Goal: Task Accomplishment & Management: Complete application form

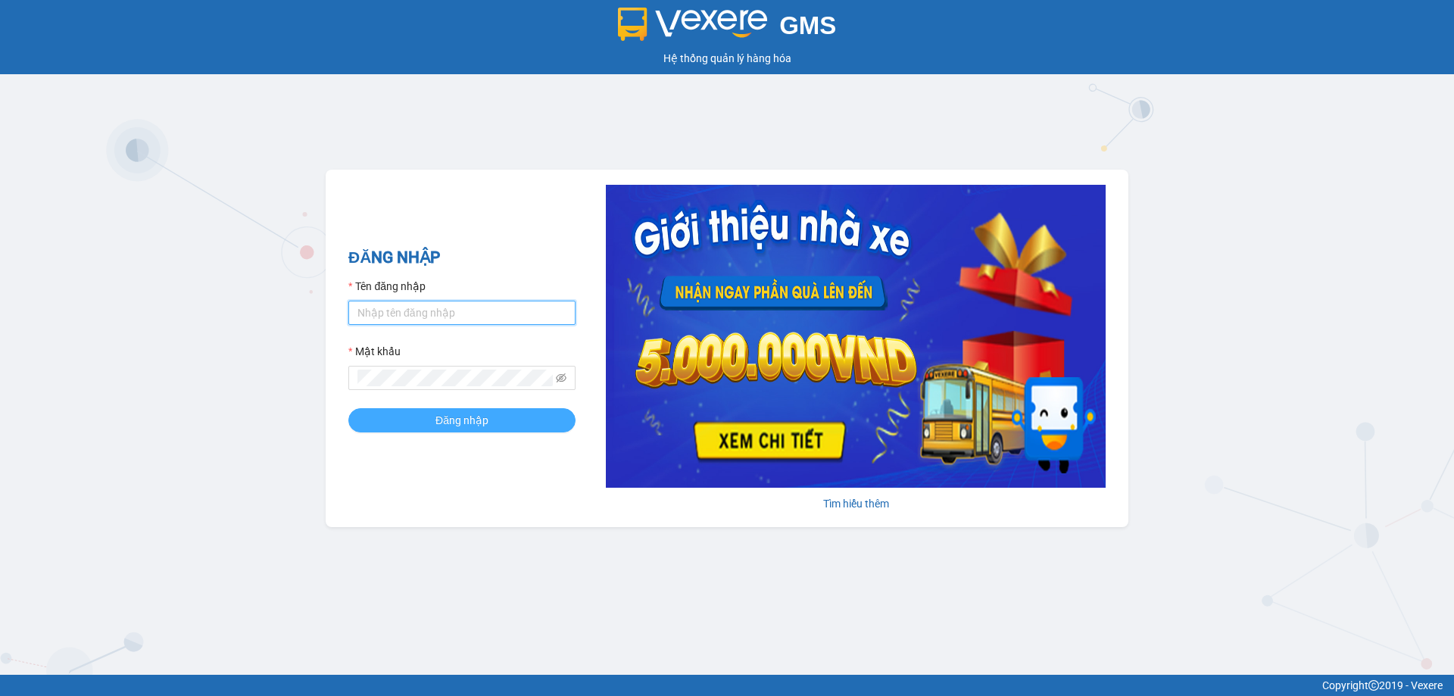
type input "thuy.bmtai"
click at [474, 416] on span "Đăng nhập" at bounding box center [461, 420] width 53 height 17
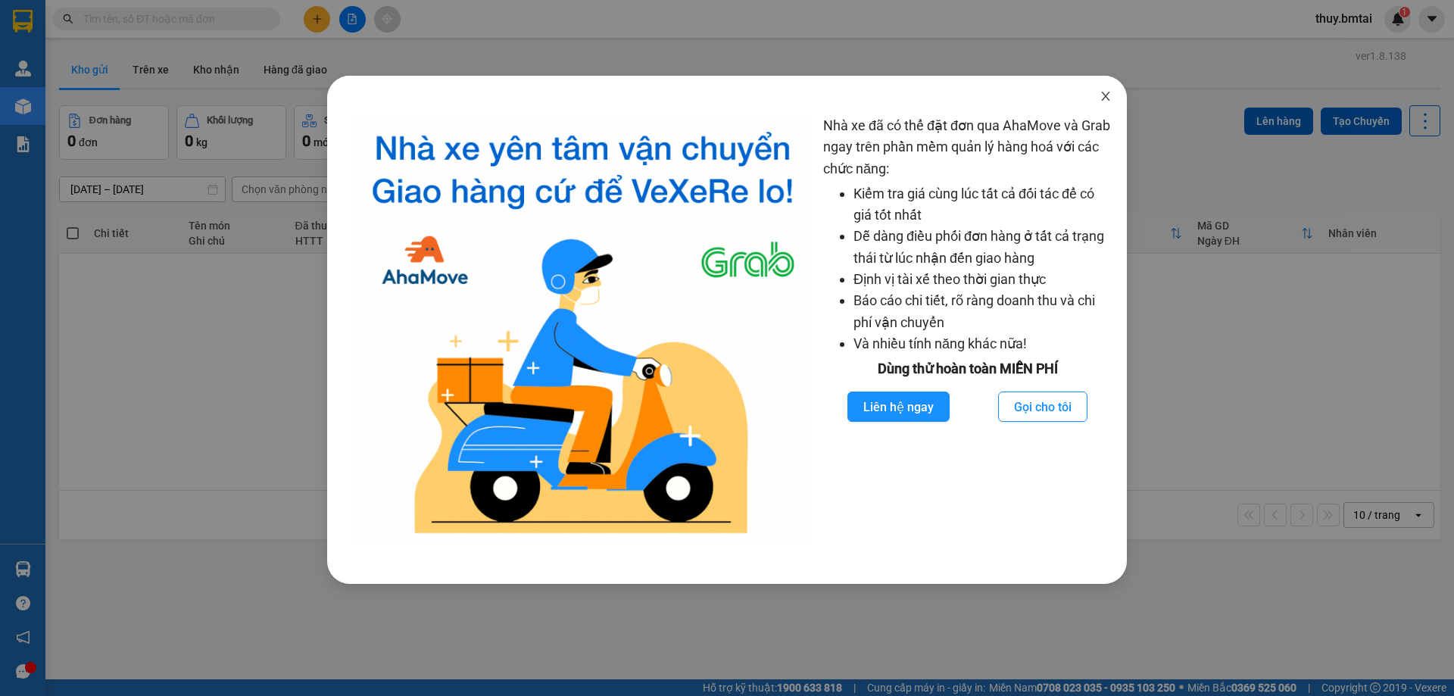
click at [1105, 97] on icon "close" at bounding box center [1105, 96] width 12 height 12
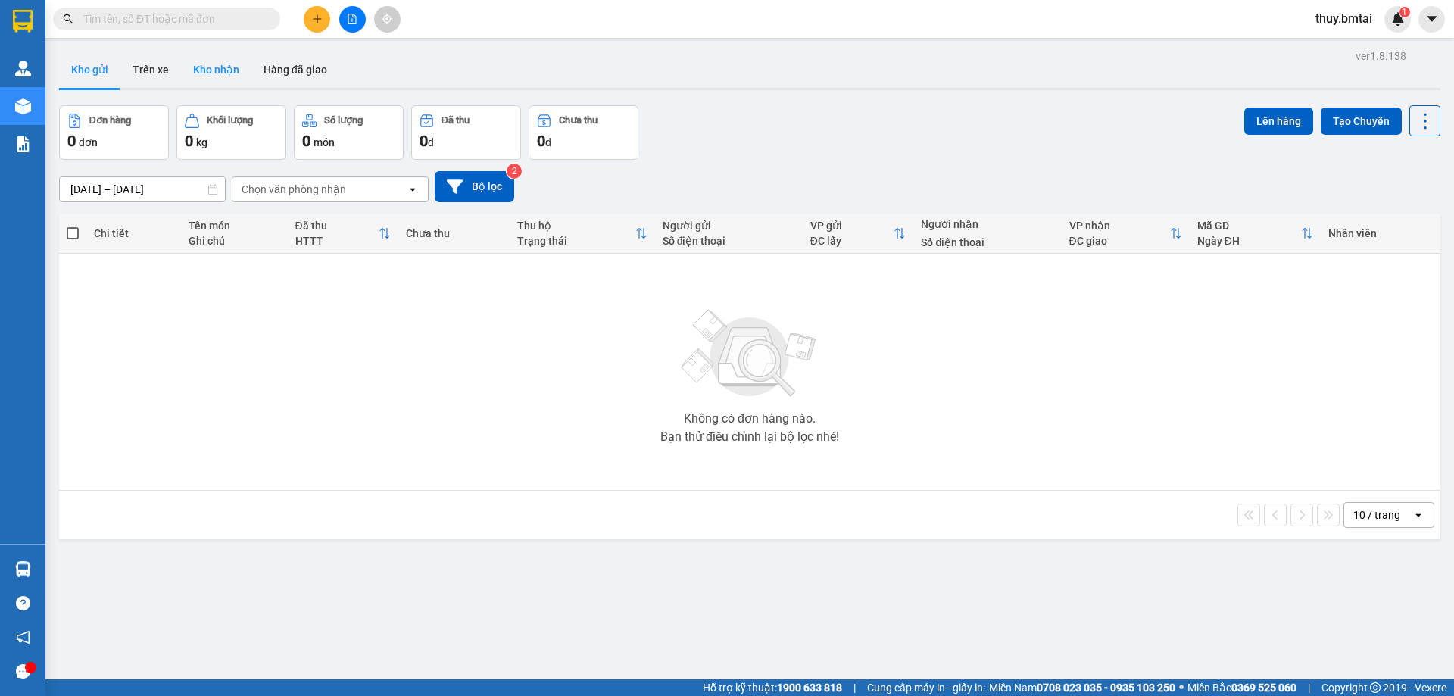
click at [221, 70] on button "Kho nhận" at bounding box center [216, 69] width 70 height 36
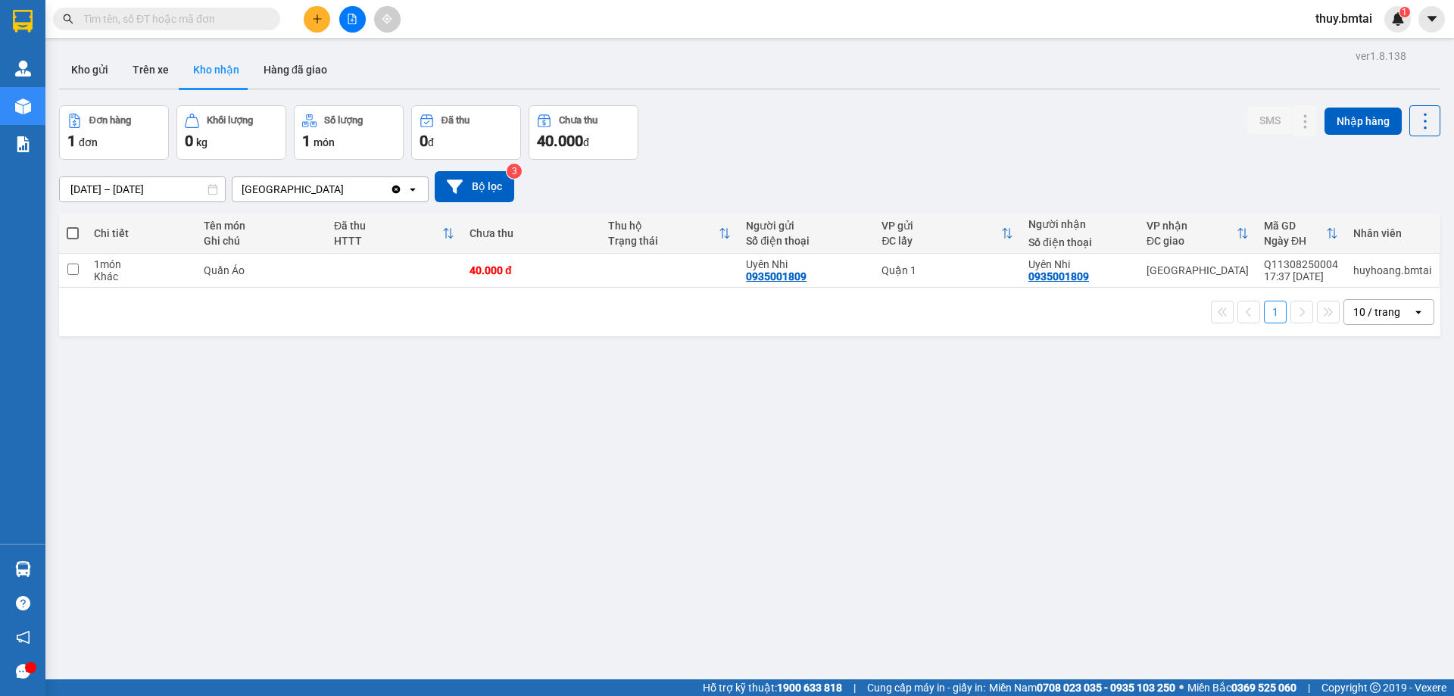
click at [189, 18] on input "text" at bounding box center [172, 19] width 179 height 17
click at [150, 14] on input "text" at bounding box center [172, 19] width 179 height 17
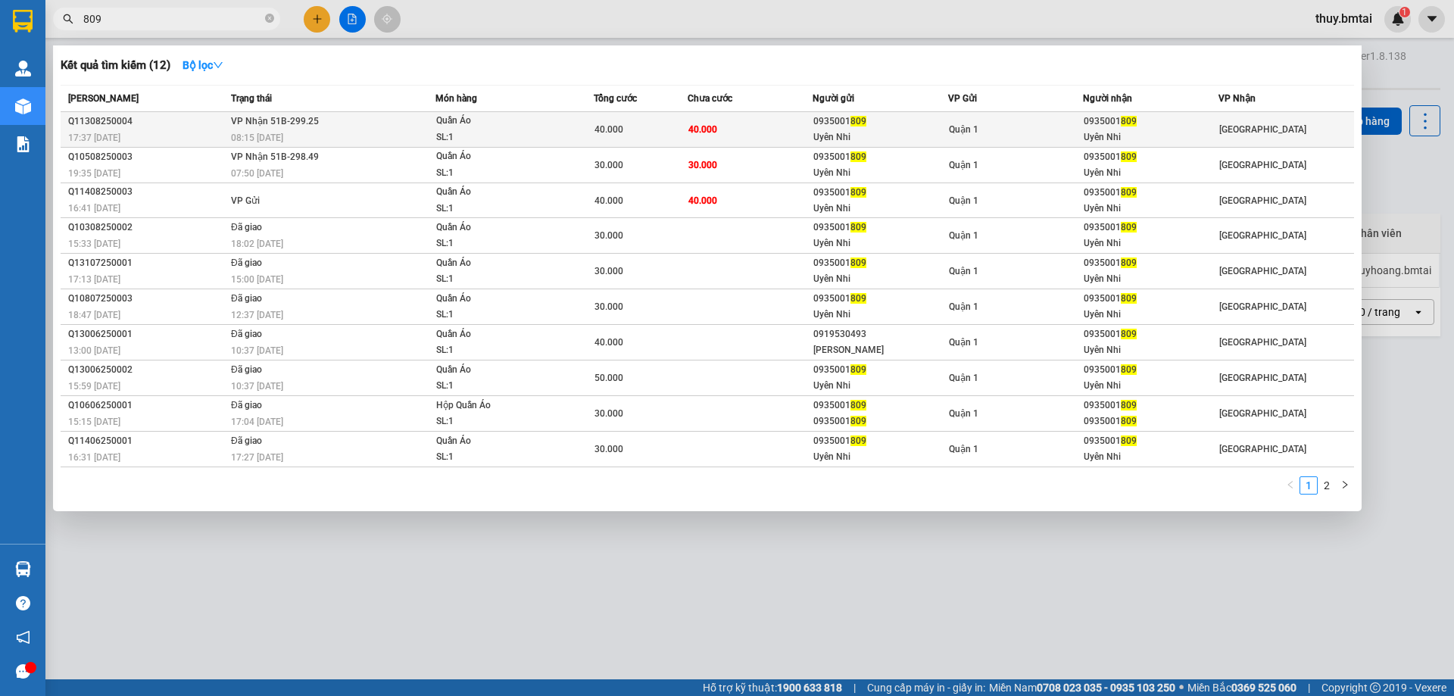
type input "809"
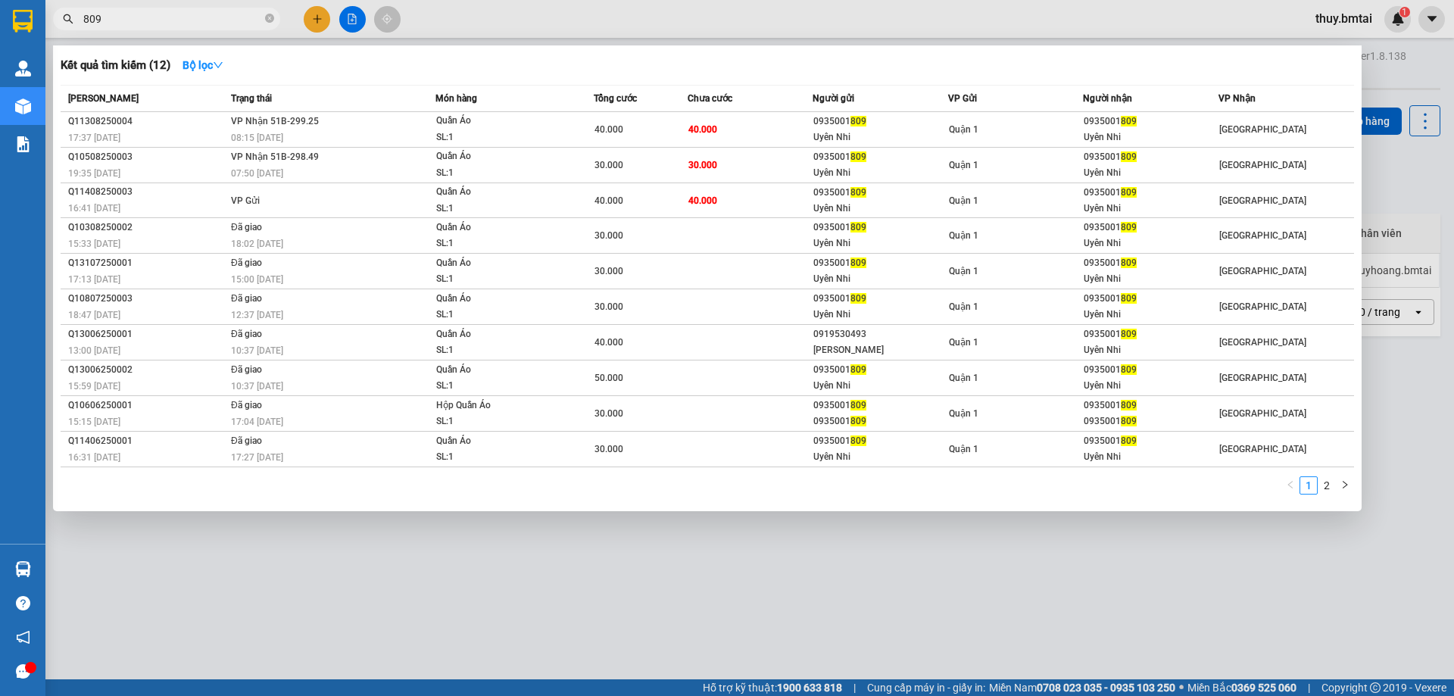
click at [686, 125] on div "40.000" at bounding box center [640, 129] width 92 height 17
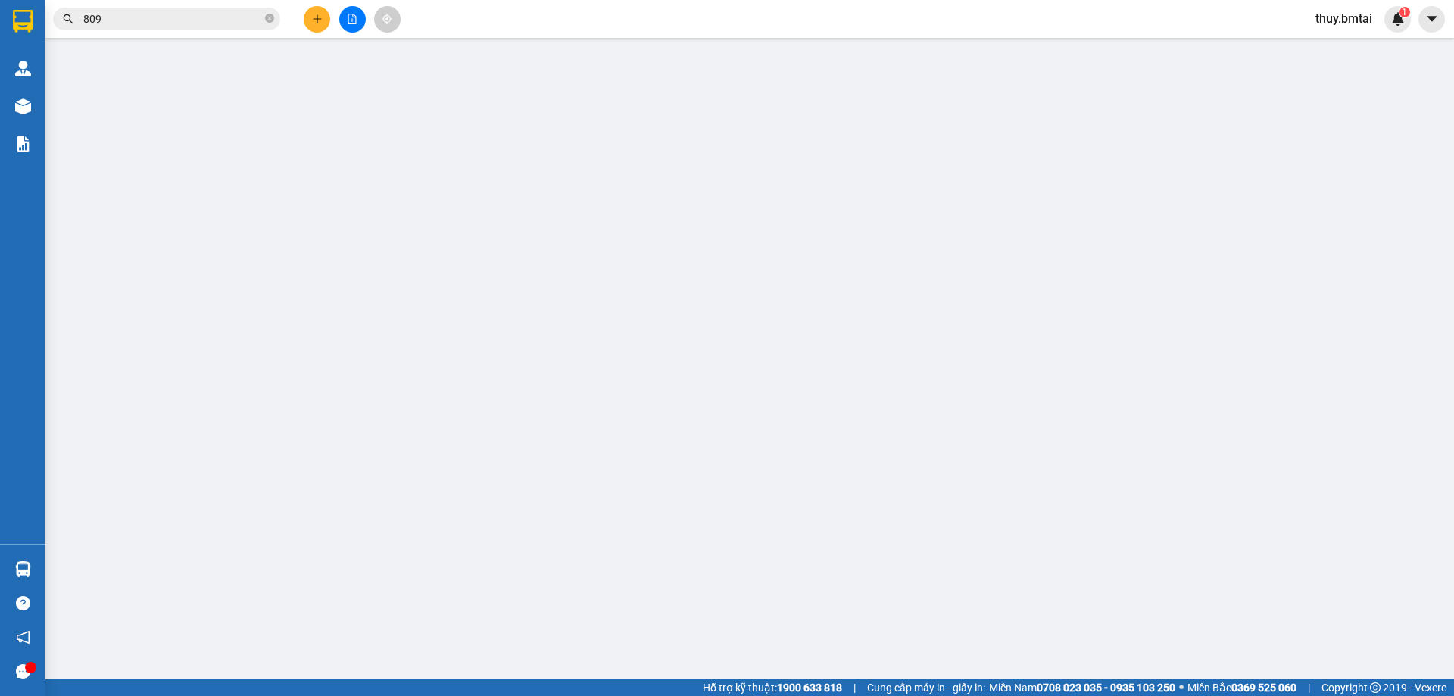
type input "0935001809"
type input "Uyên Nhi"
type input "0935001809"
type input "Uyên Nhi"
type input "40.000"
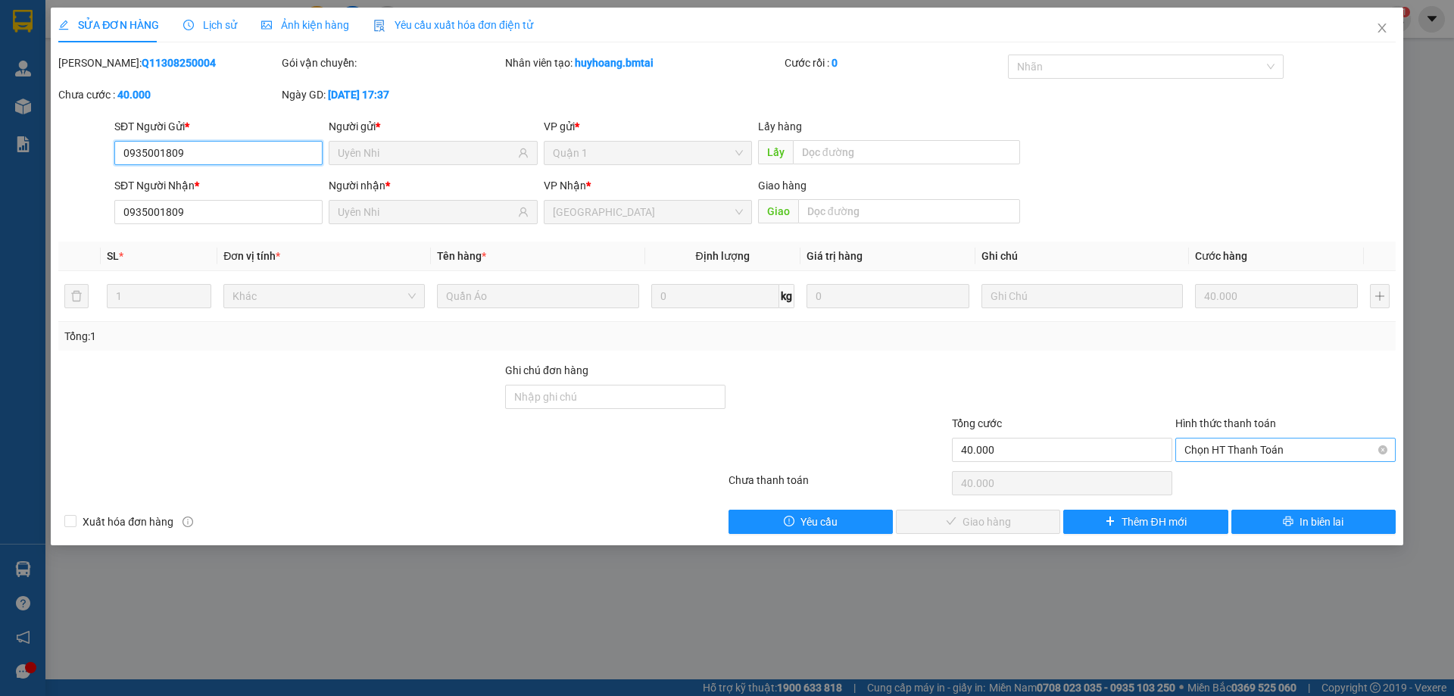
click at [1252, 454] on span "Chọn HT Thanh Toán" at bounding box center [1285, 449] width 202 height 23
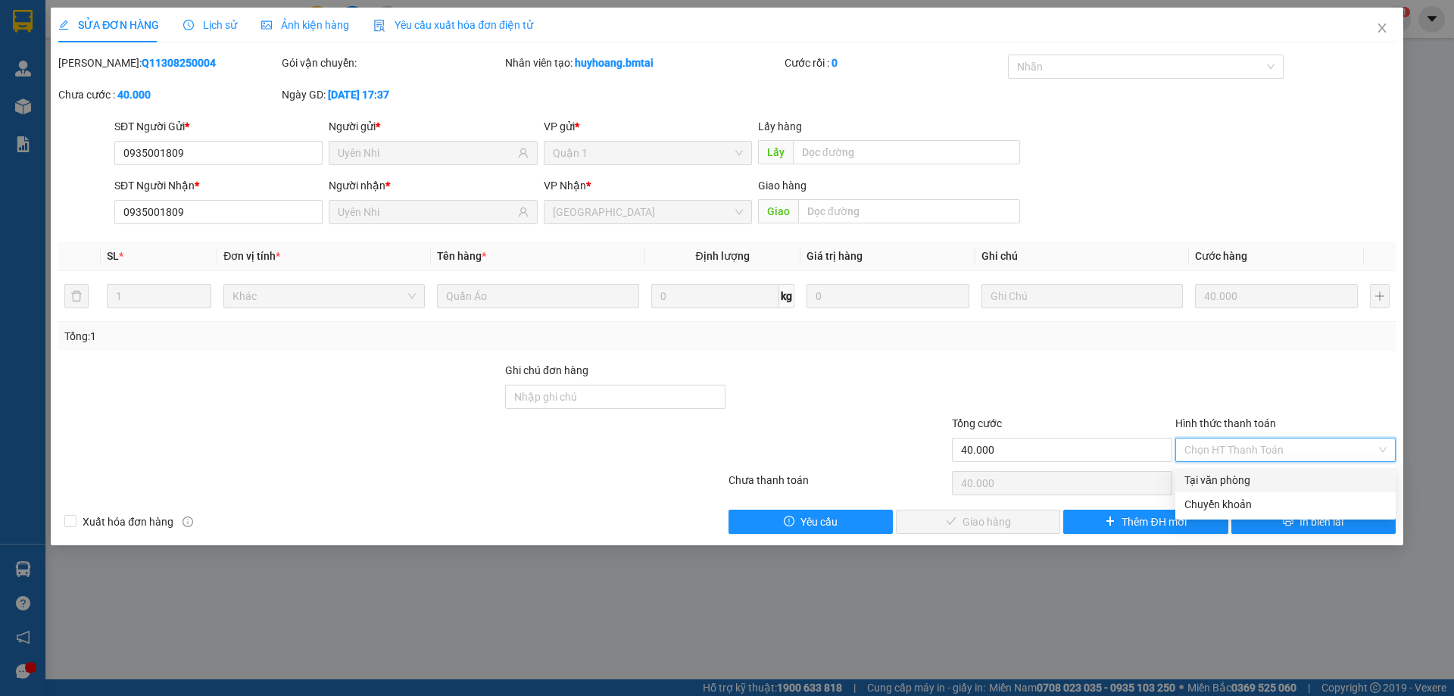
click at [1243, 476] on div "Tại văn phòng" at bounding box center [1285, 480] width 202 height 17
type input "0"
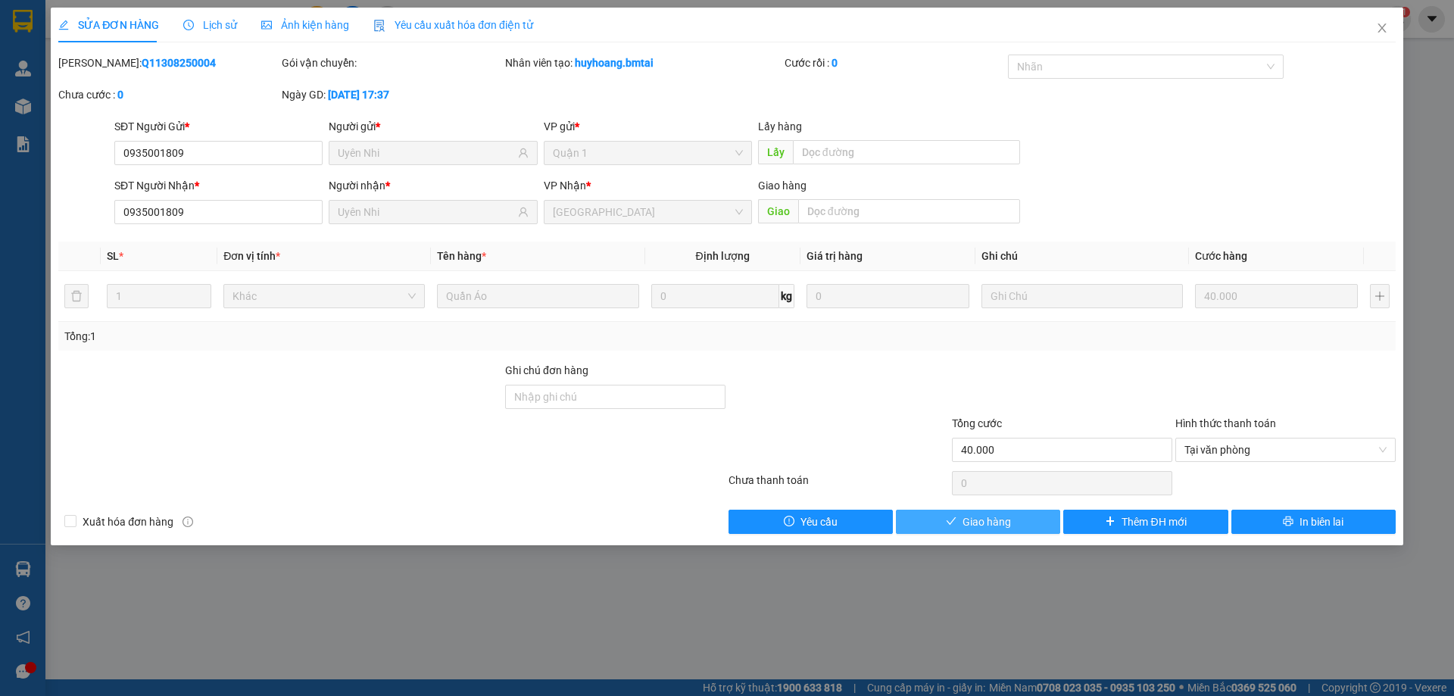
click at [1024, 517] on button "Giao hàng" at bounding box center [978, 522] width 164 height 24
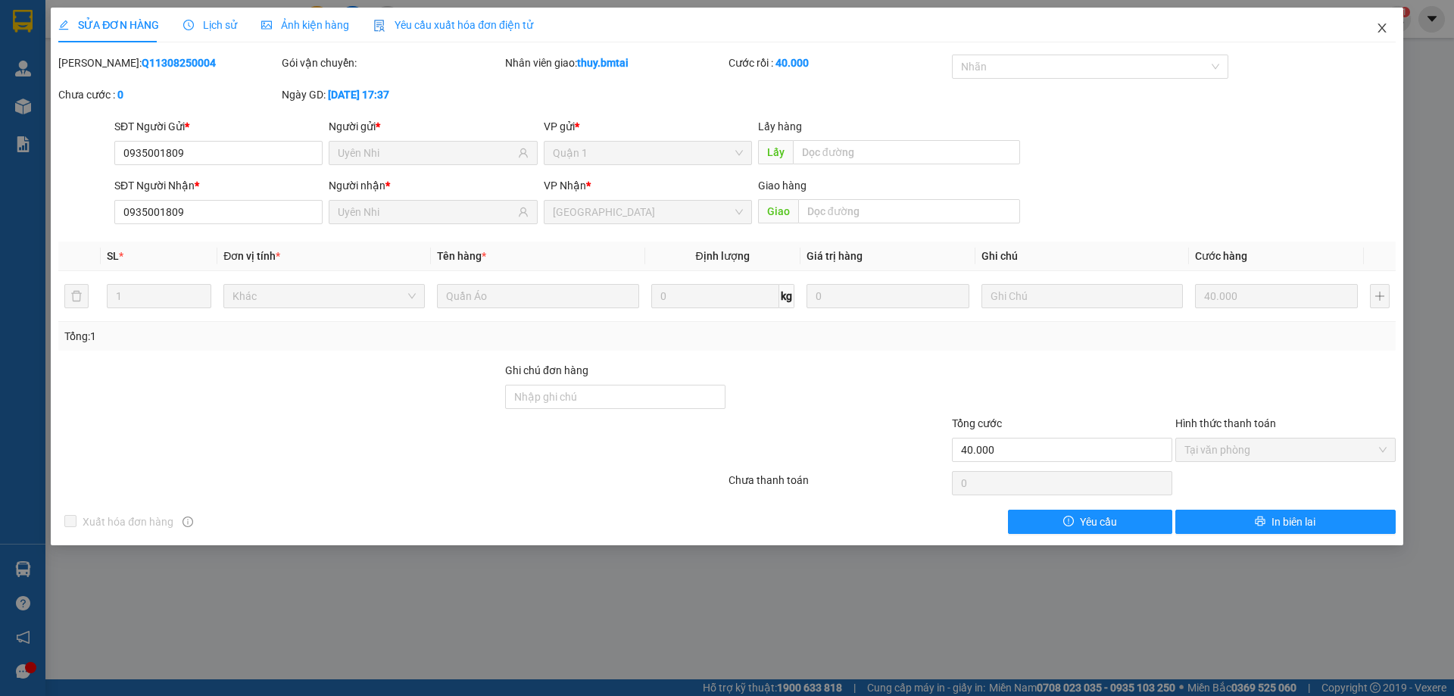
click at [1376, 25] on icon "close" at bounding box center [1382, 28] width 12 height 12
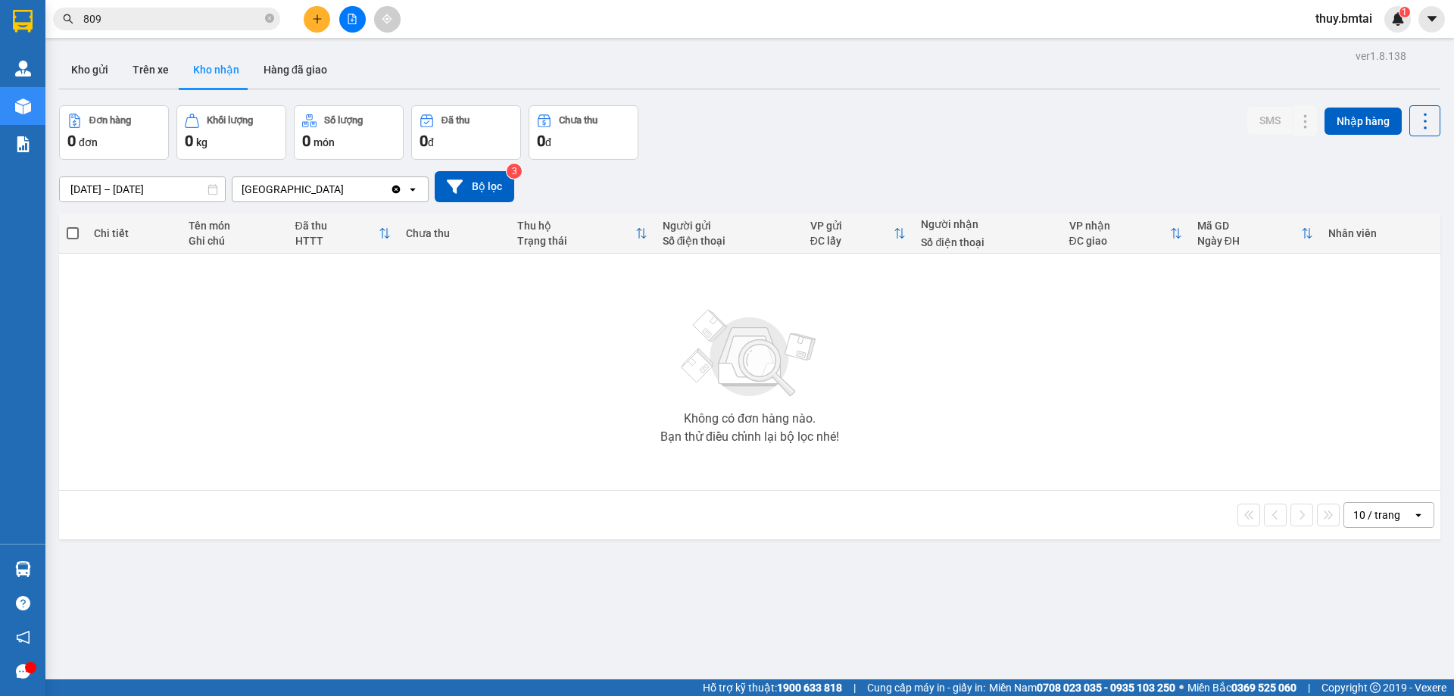
click at [244, 617] on div "ver 1.8.138 Kho gửi Trên xe Kho nhận Hàng đã giao Đơn hàng 0 đơn Khối lượng 0 k…" at bounding box center [749, 393] width 1393 height 696
